Goal: Task Accomplishment & Management: Manage account settings

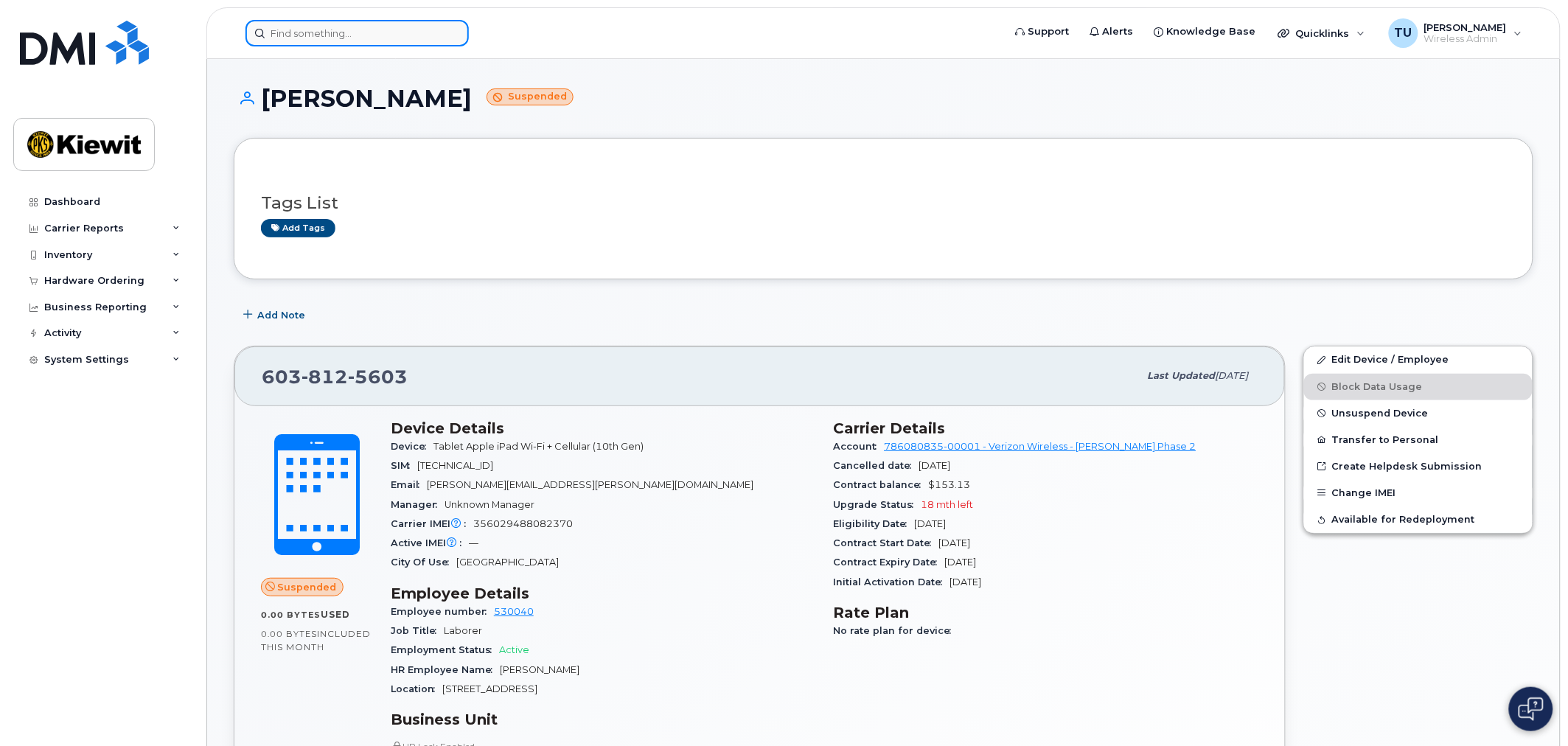
click at [283, 39] on input at bounding box center [357, 33] width 223 height 26
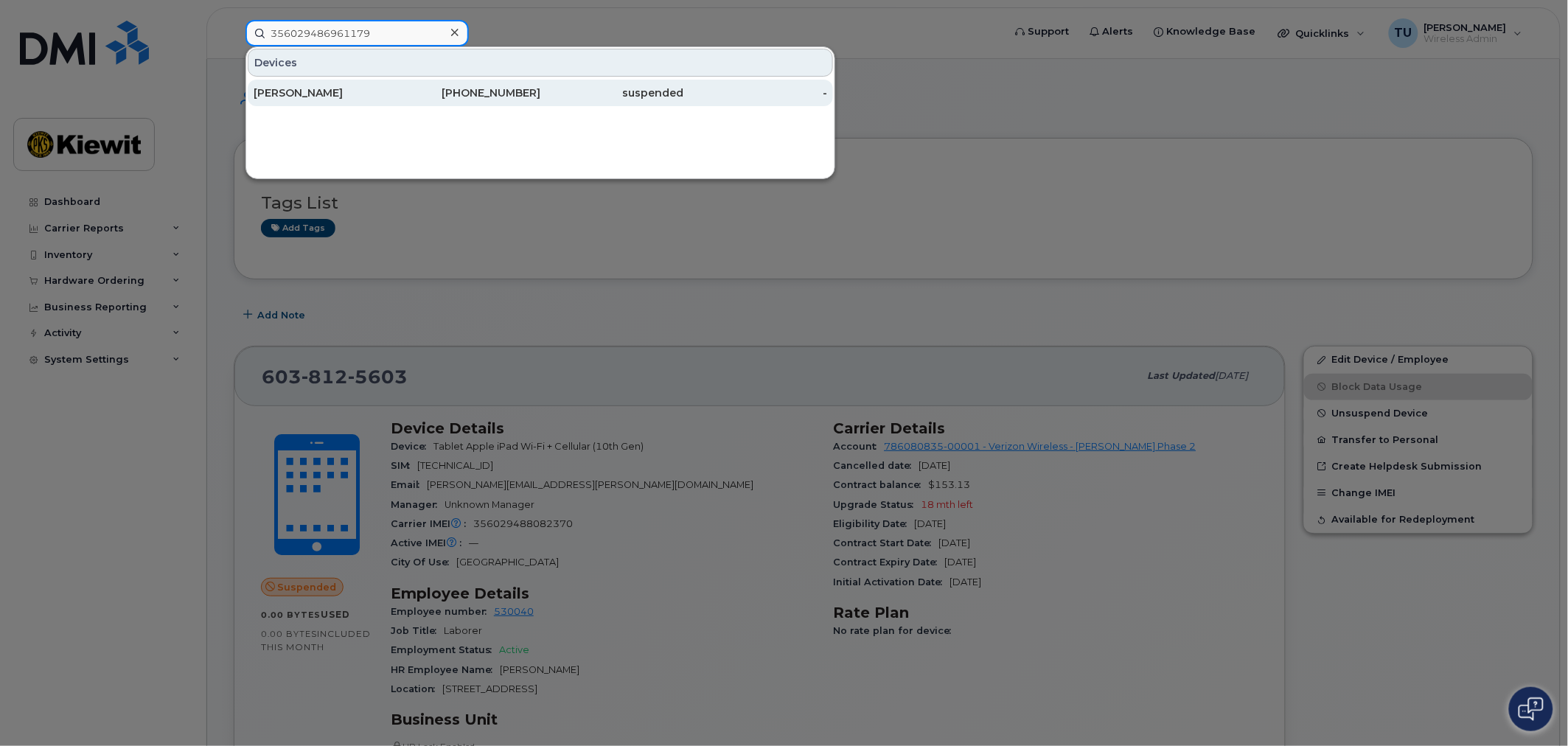
type input "356029486961179"
click at [387, 91] on div "[PERSON_NAME]" at bounding box center [325, 93] width 144 height 15
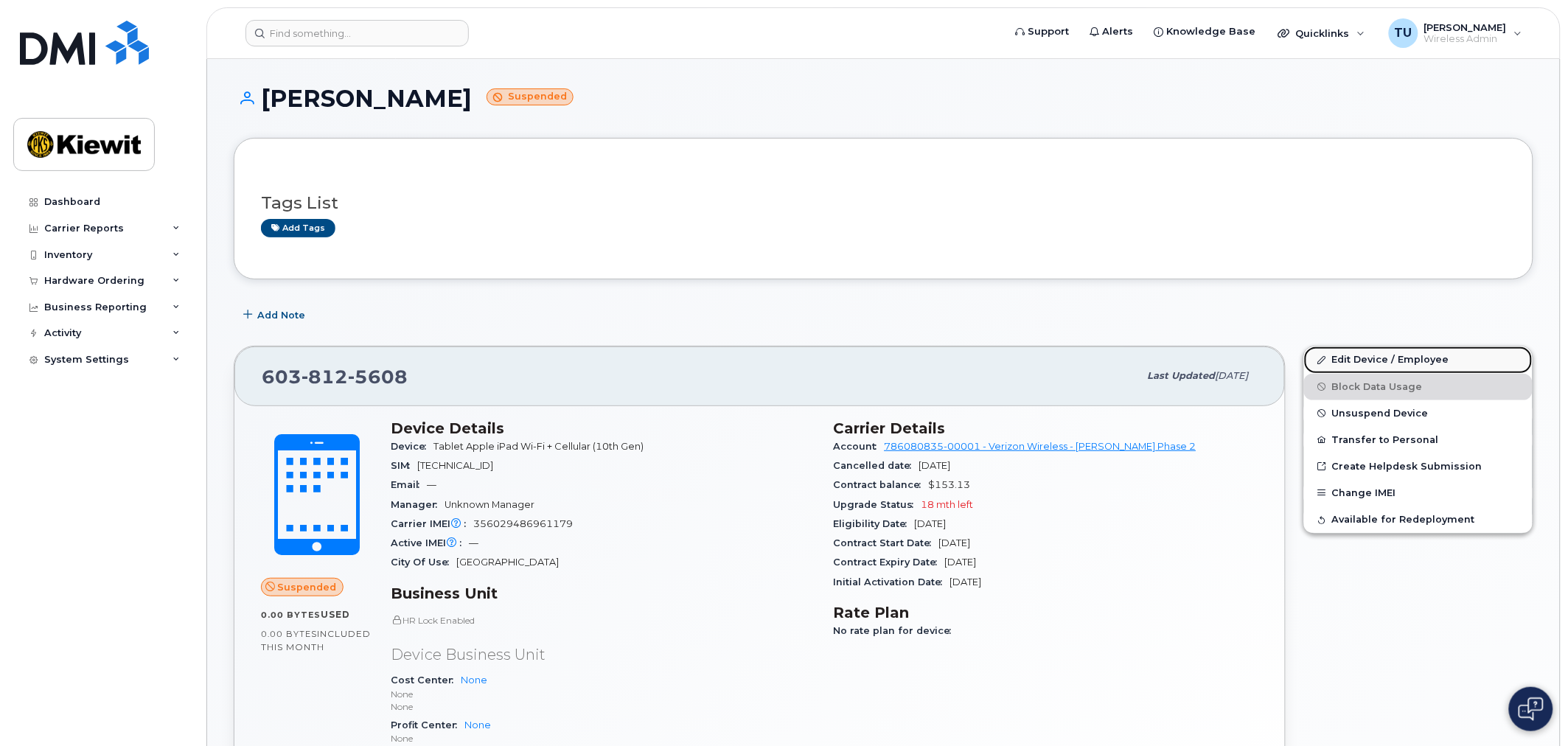
click at [1382, 365] on link "Edit Device / Employee" at bounding box center [1418, 359] width 229 height 26
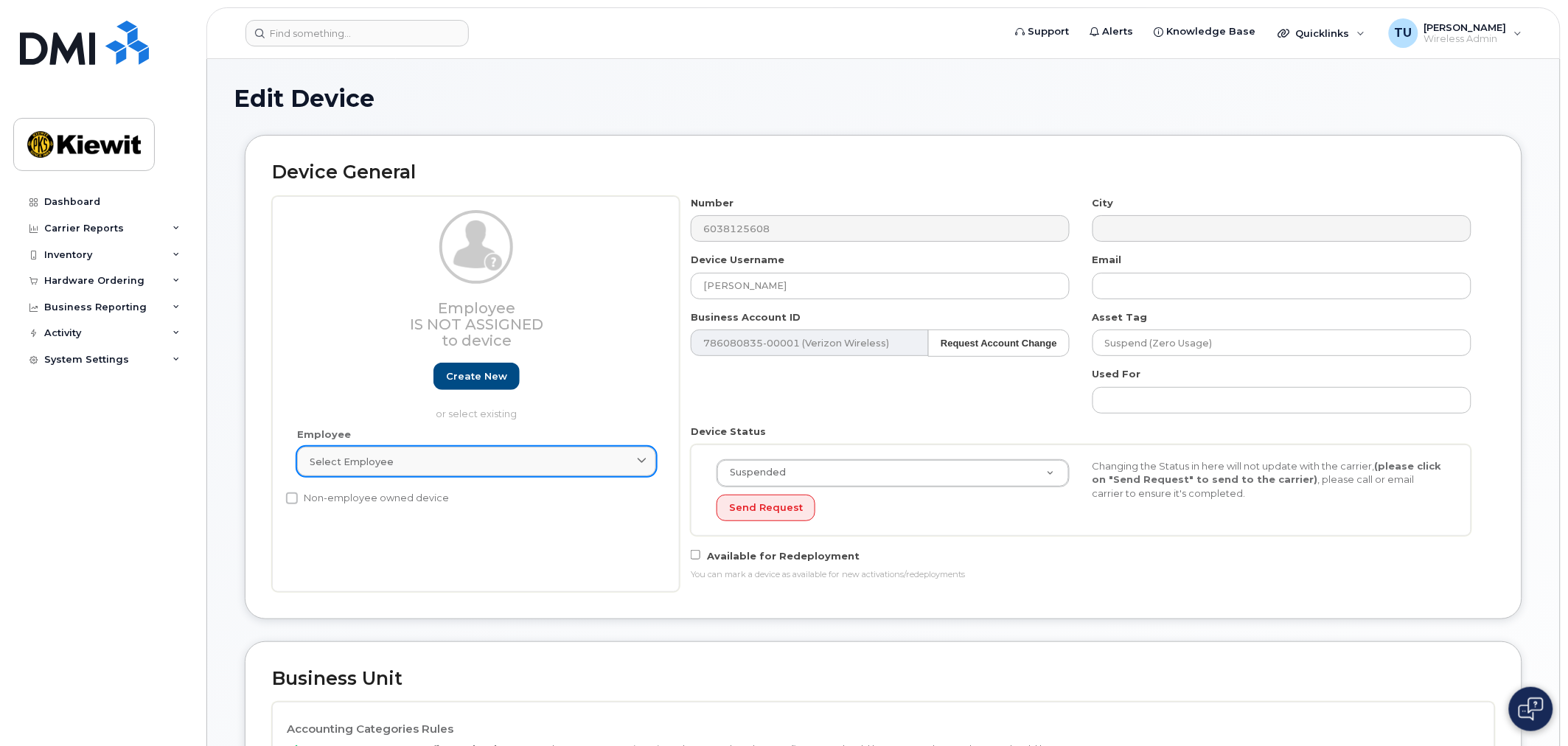
drag, startPoint x: 436, startPoint y: 441, endPoint x: 440, endPoint y: 450, distance: 9.8
click at [438, 447] on div "Employee Select employee Type first three symbols or more" at bounding box center [476, 458] width 381 height 62
click at [440, 455] on div "Select employee" at bounding box center [476, 462] width 334 height 14
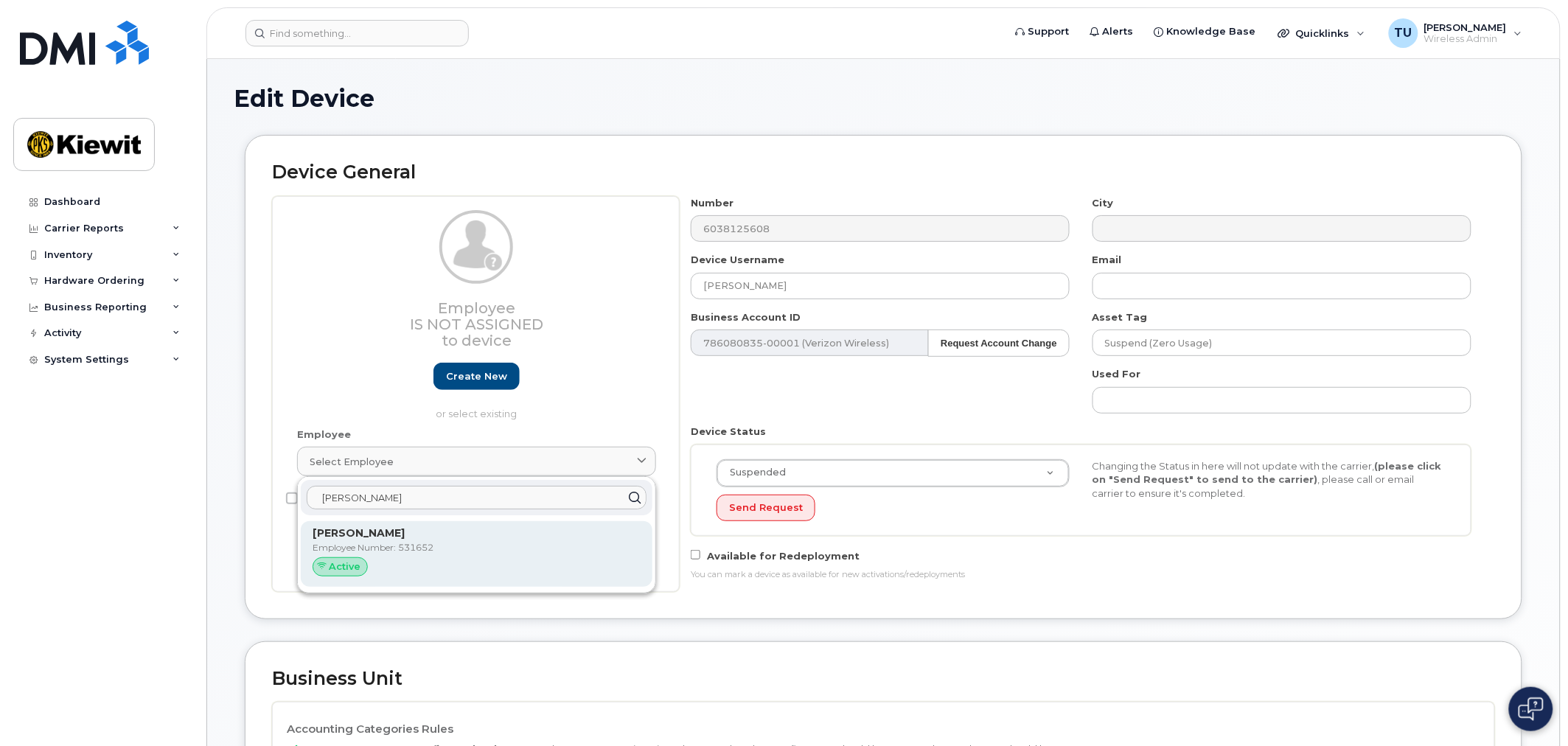
type input "bosso"
click at [435, 521] on div "bosso Marisa Bosso Employee Number: 531652 Active" at bounding box center [476, 534] width 358 height 115
click at [437, 530] on p "[PERSON_NAME]" at bounding box center [476, 533] width 328 height 16
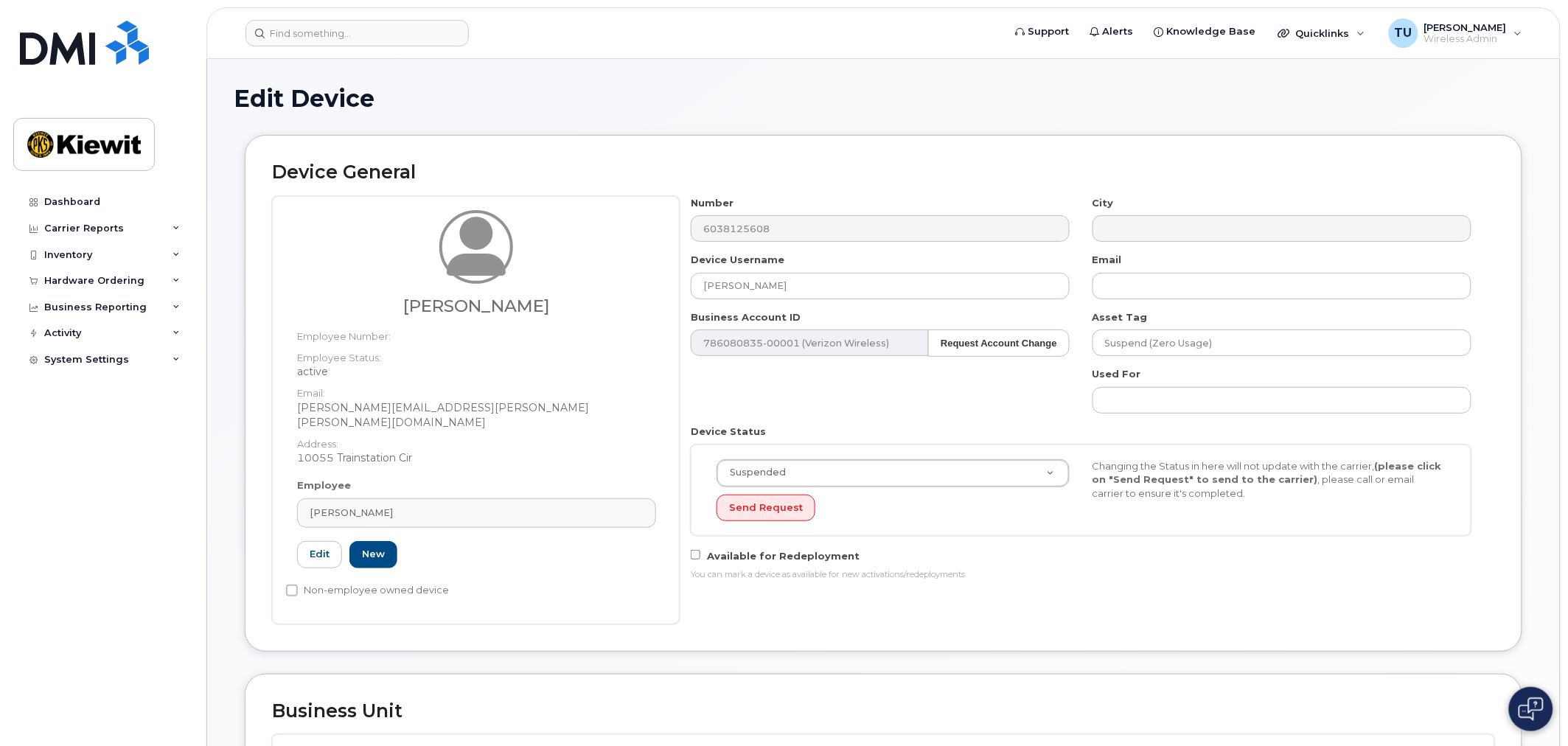
type input "531652"
type input "[PERSON_NAME]"
type input "marisa.bosso@kiewit.com"
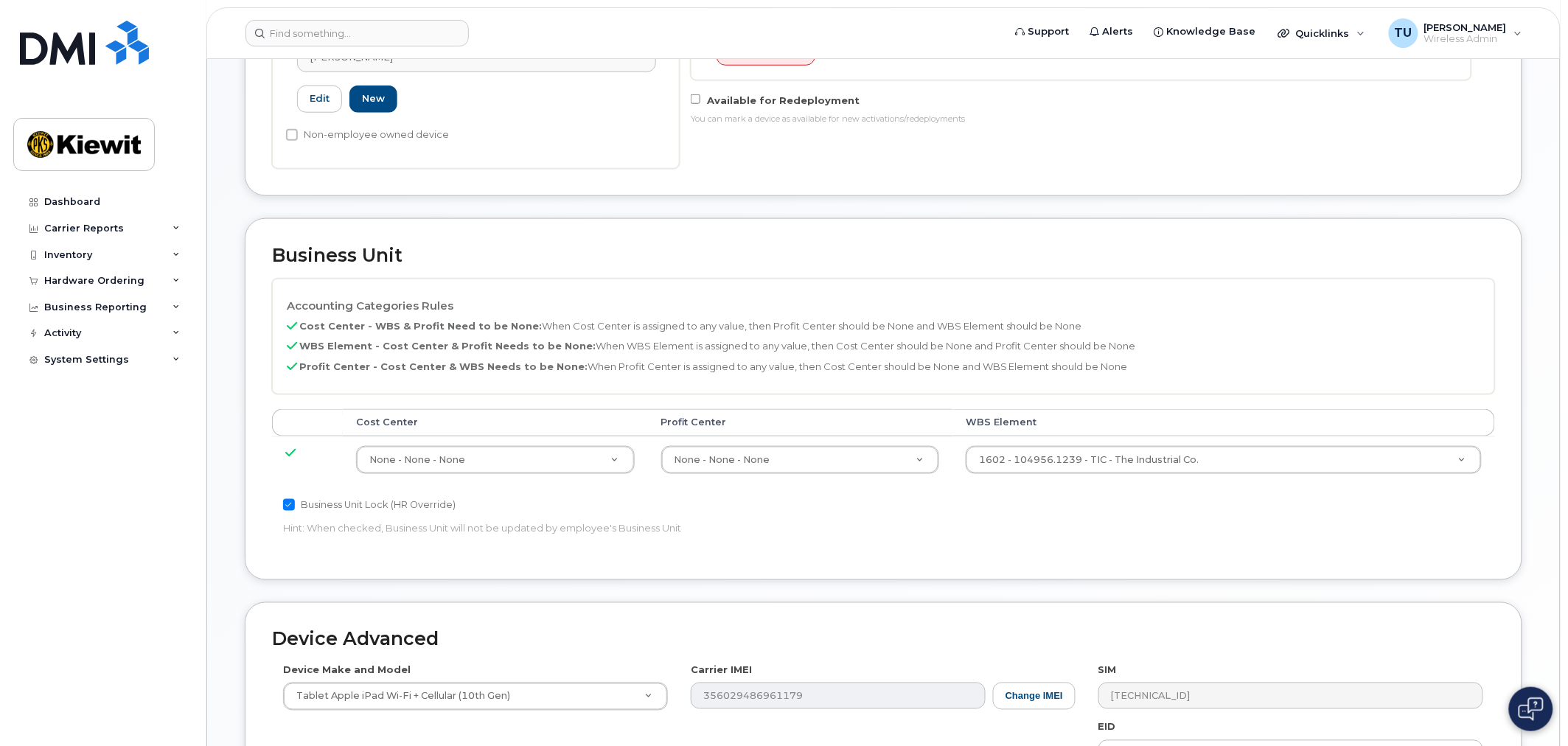
scroll to position [738, 0]
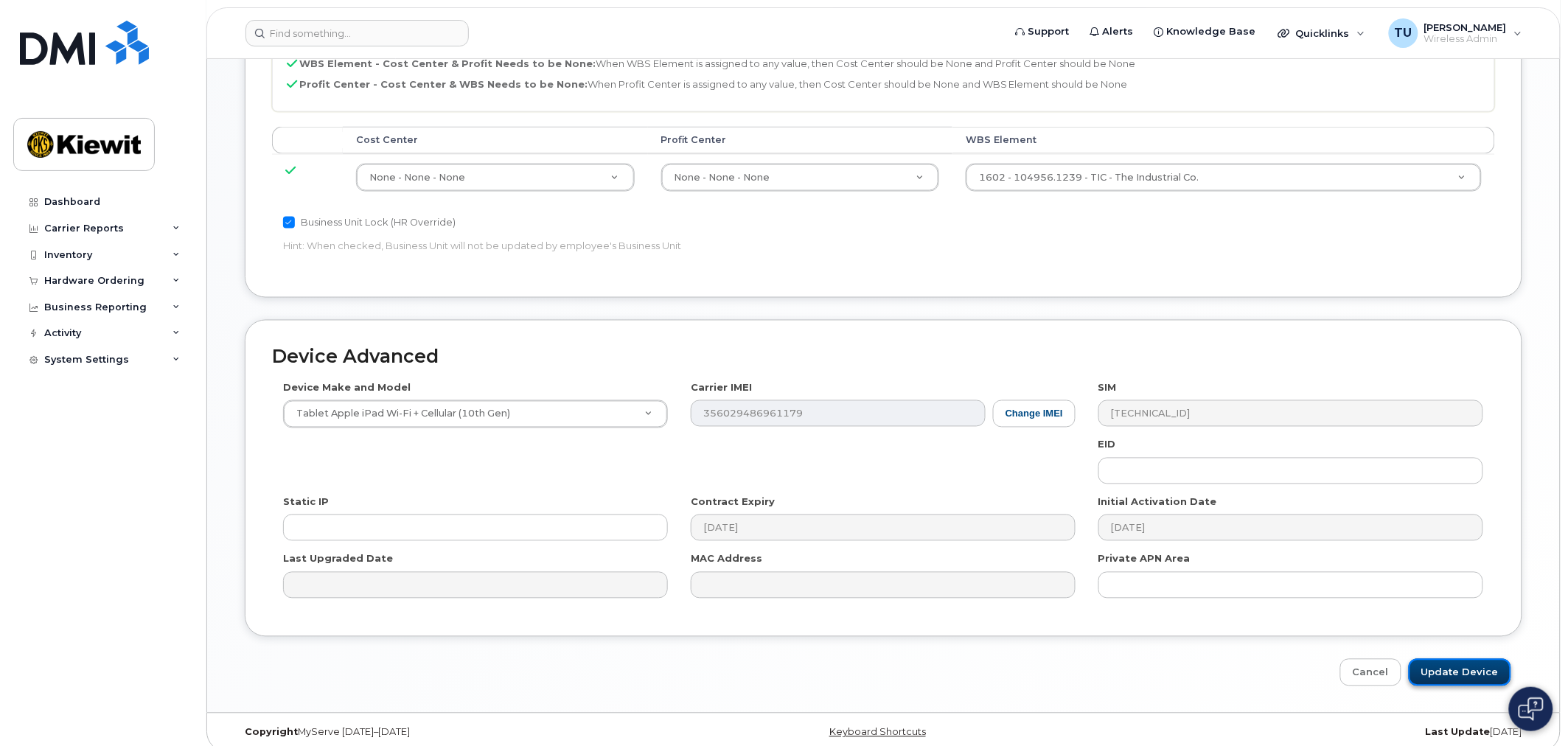
click at [1436, 659] on input "Update Device" at bounding box center [1460, 672] width 103 height 27
type input "Saving..."
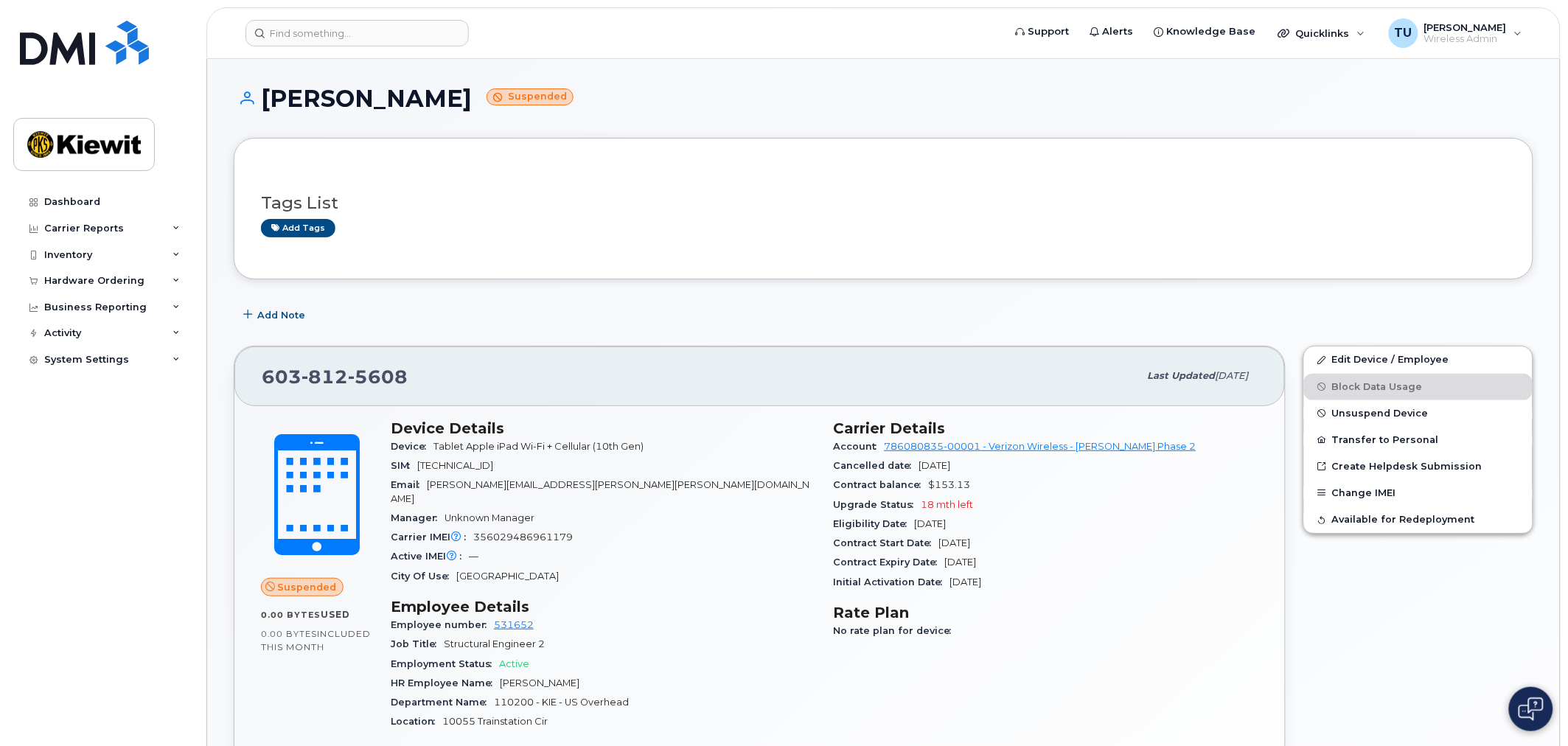
click at [733, 277] on div "Tags List Add tags" at bounding box center [883, 208] width 1300 height 142
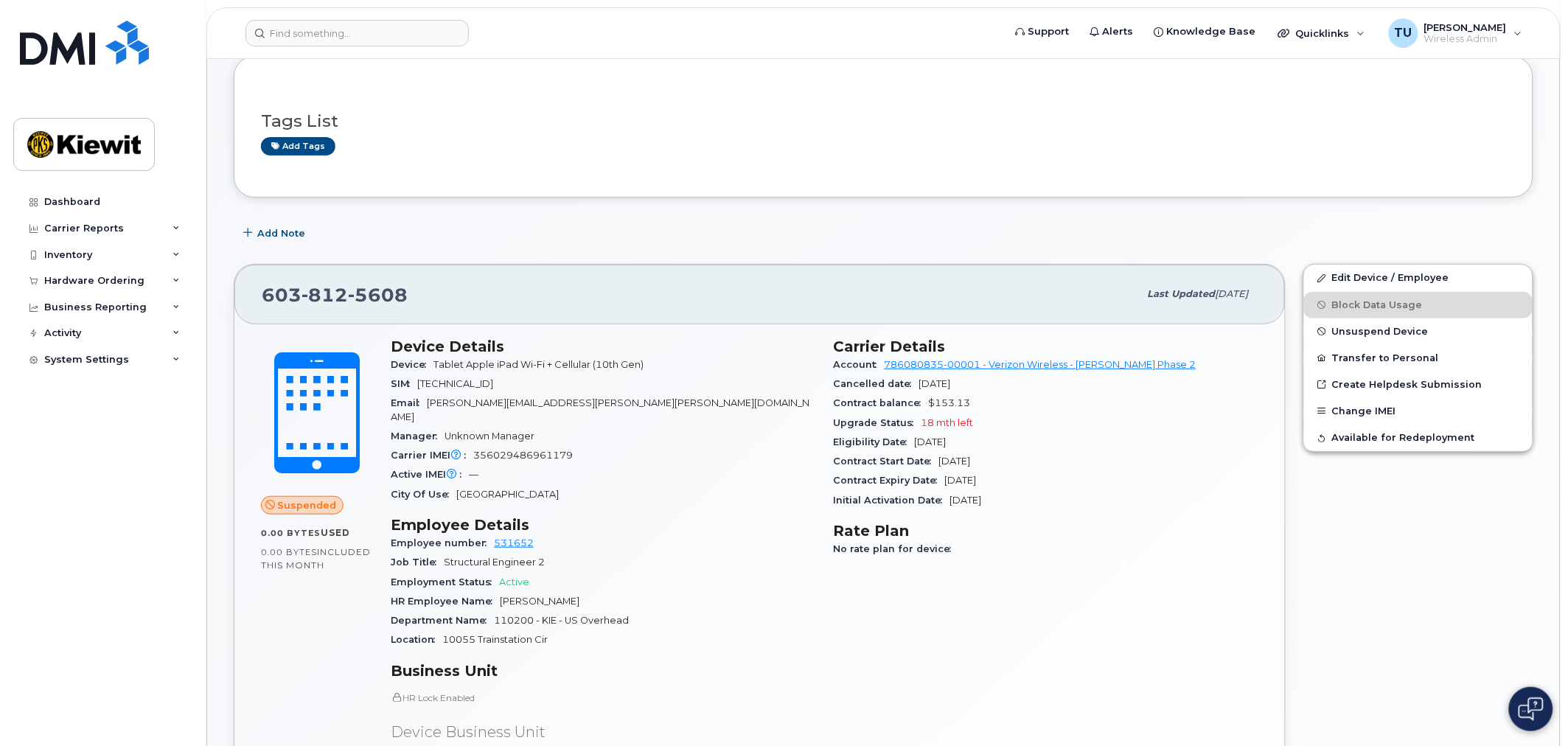
scroll to position [164, 0]
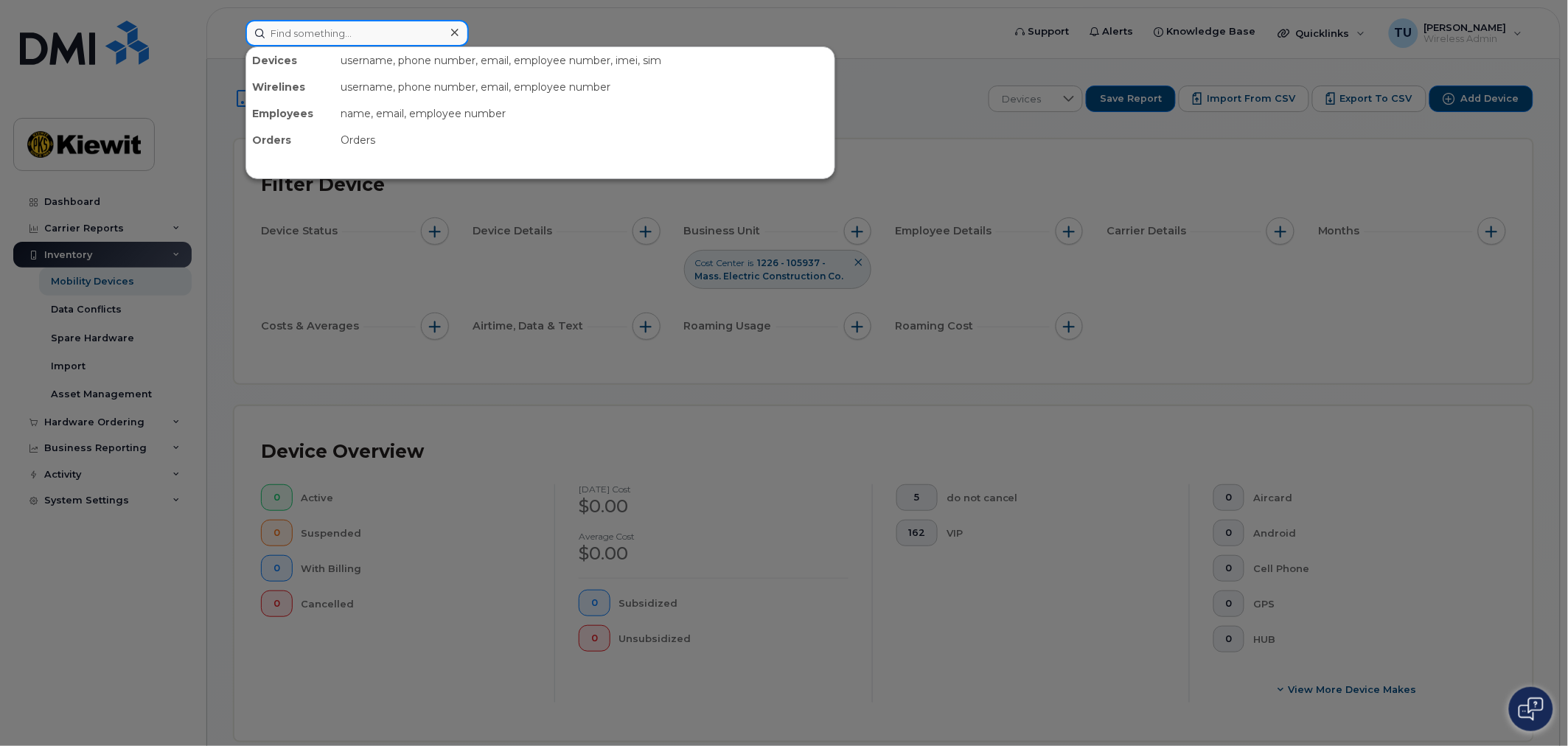
click at [307, 35] on input at bounding box center [357, 33] width 223 height 26
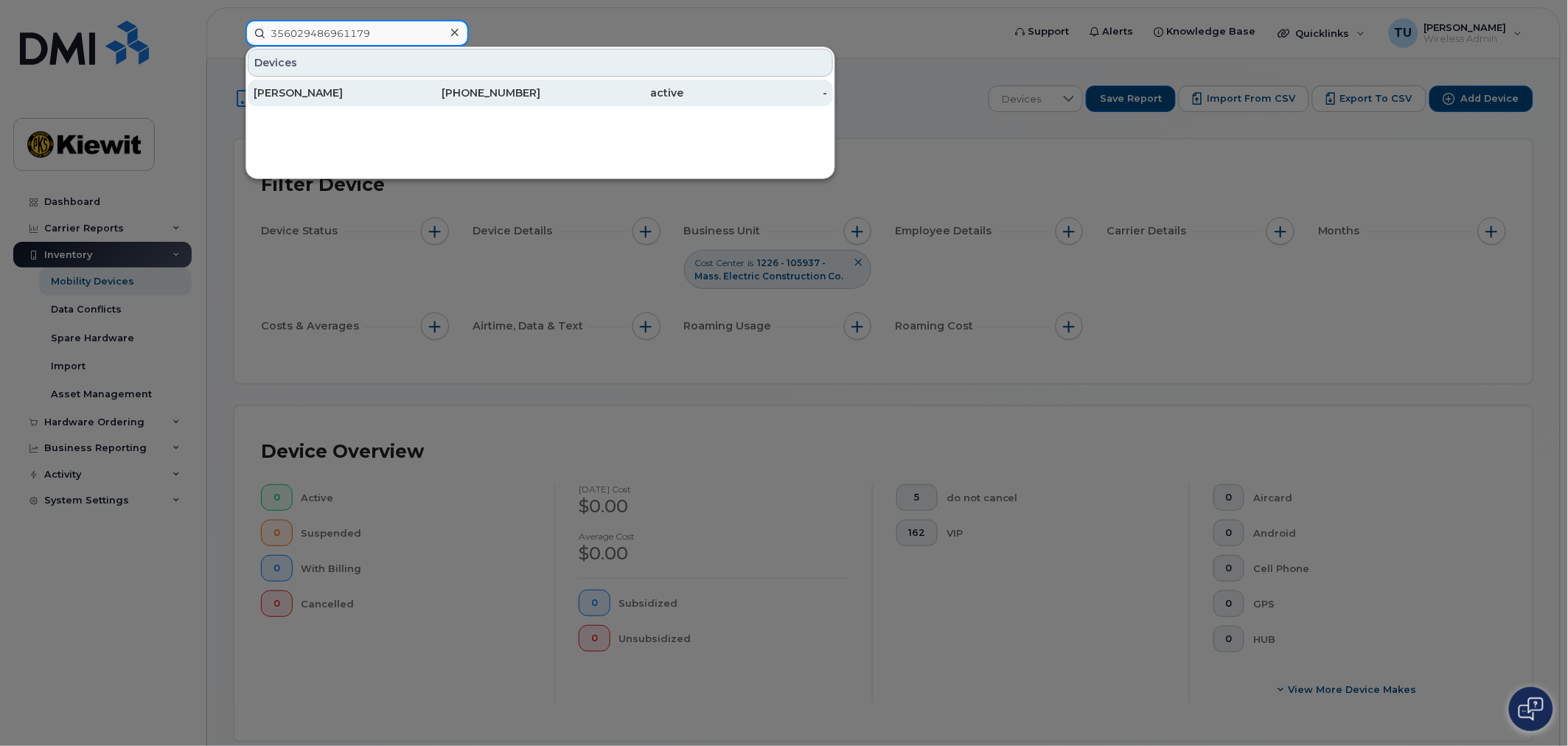
type input "356029486961179"
click at [578, 93] on div "active" at bounding box center [612, 93] width 144 height 15
